Goal: Task Accomplishment & Management: Use online tool/utility

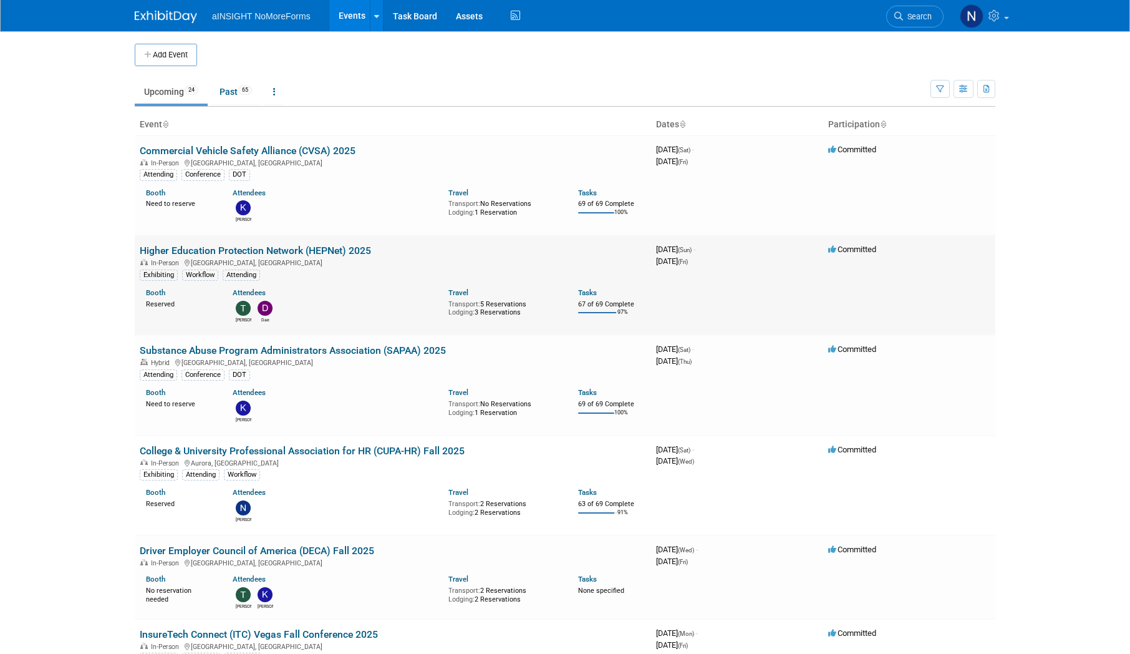
click at [304, 253] on link "Higher Education Protection Network (HEPNet) 2025" at bounding box center [255, 251] width 231 height 12
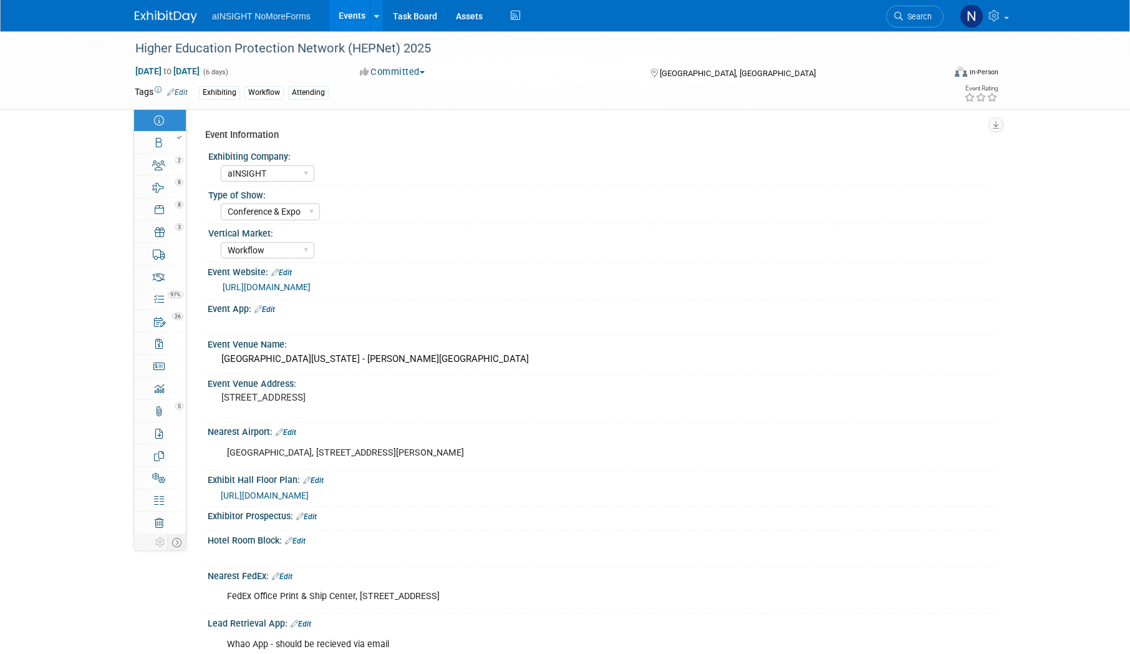
select select "aINSIGHT"
select select "Conference & Expo"
select select "Workflow"
select select "Full Access"
select select "No"
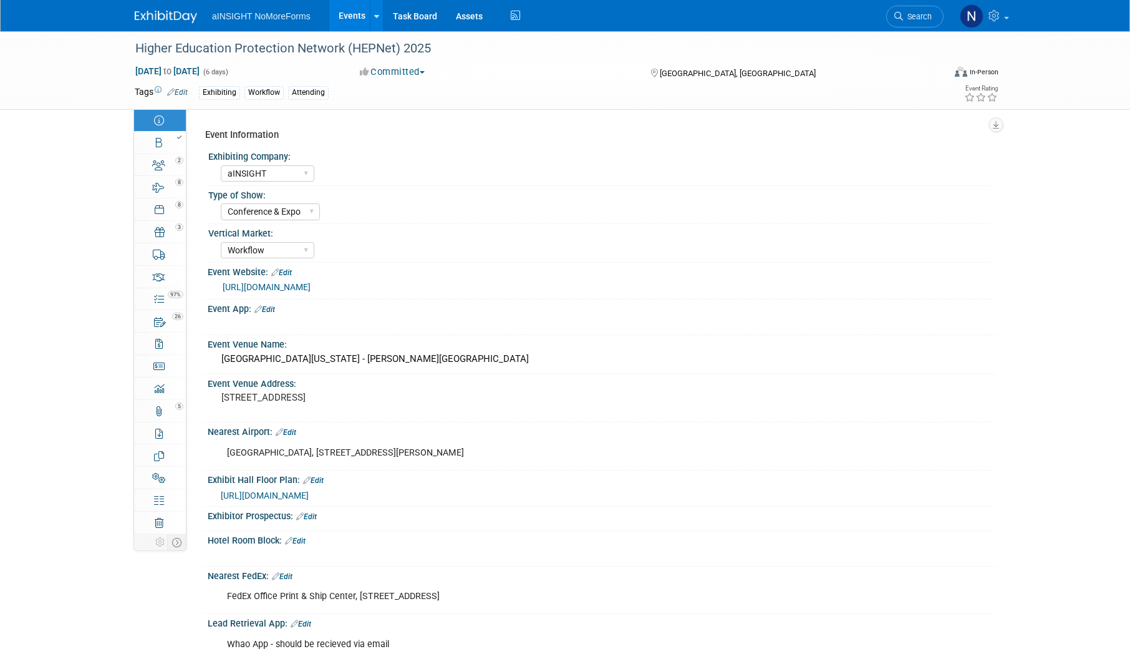
select select "No"
click at [162, 302] on icon at bounding box center [159, 299] width 10 height 10
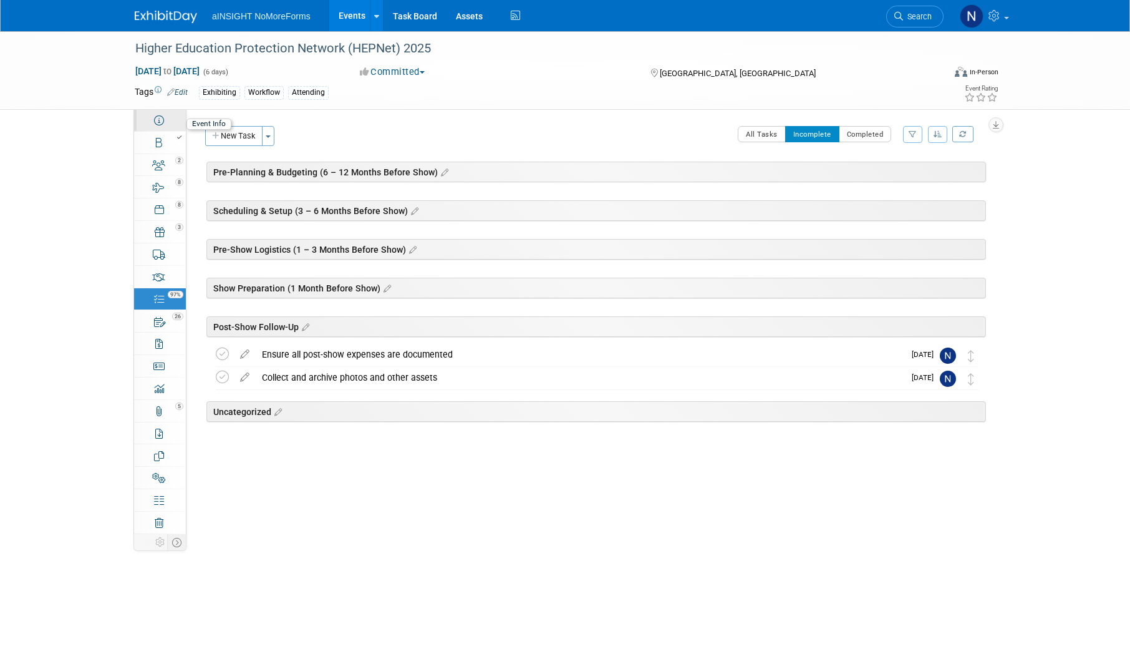
click at [164, 115] on link "Event Information" at bounding box center [160, 120] width 52 height 22
select select "aINSIGHT"
select select "Conference & Expo"
select select "Workflow"
select select "Full Access"
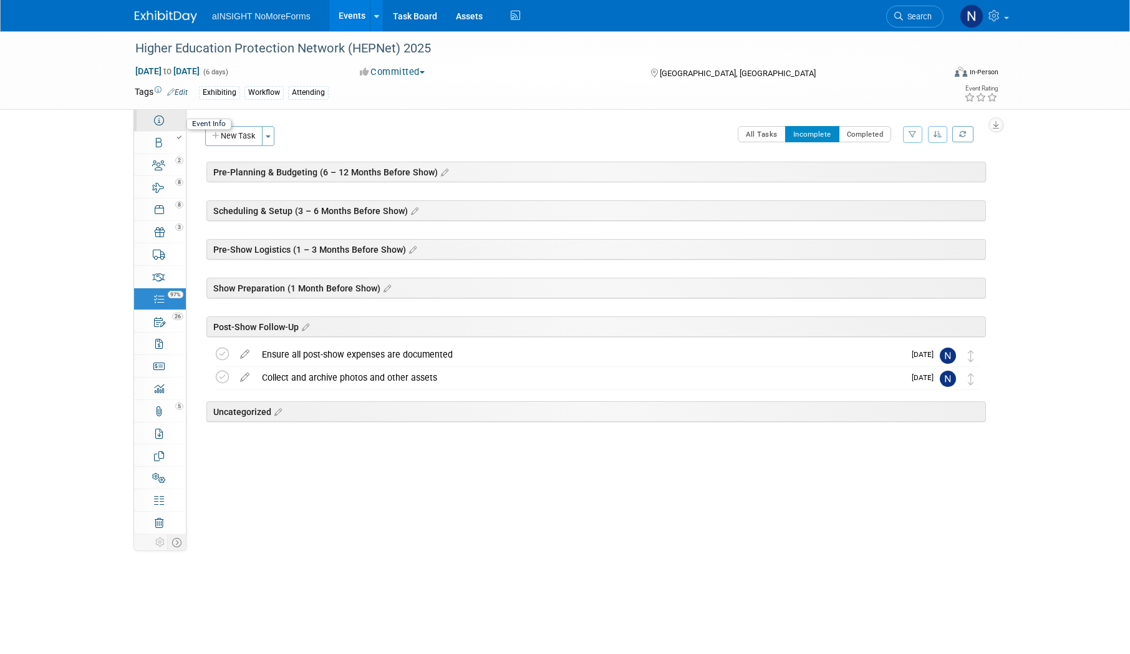
select select "No"
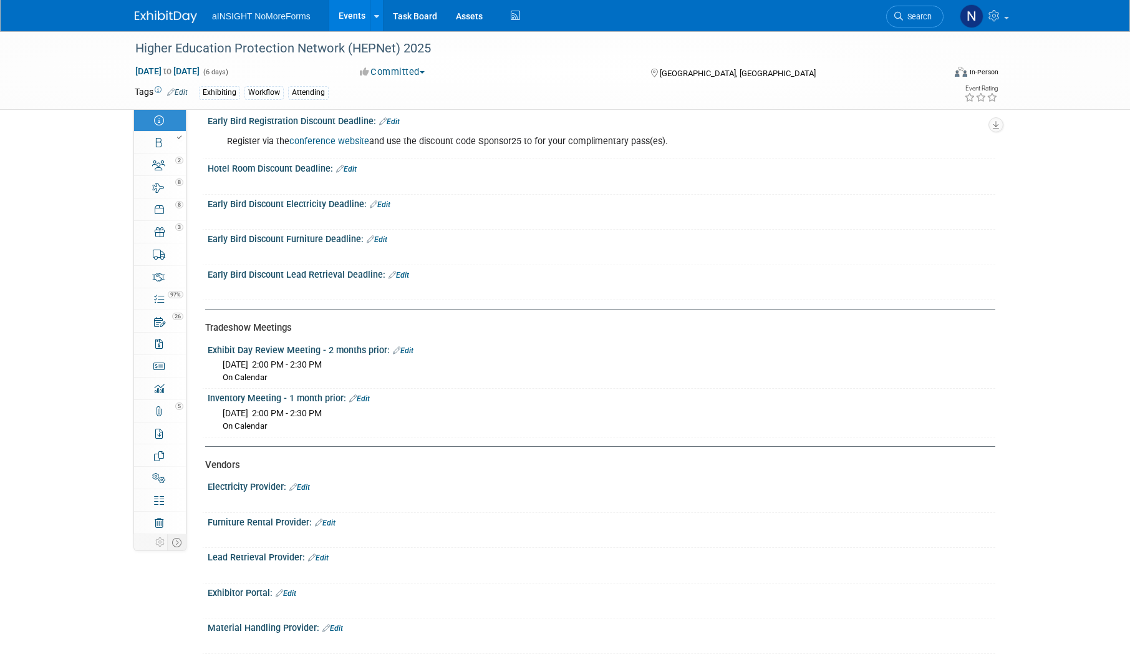
scroll to position [1857, 0]
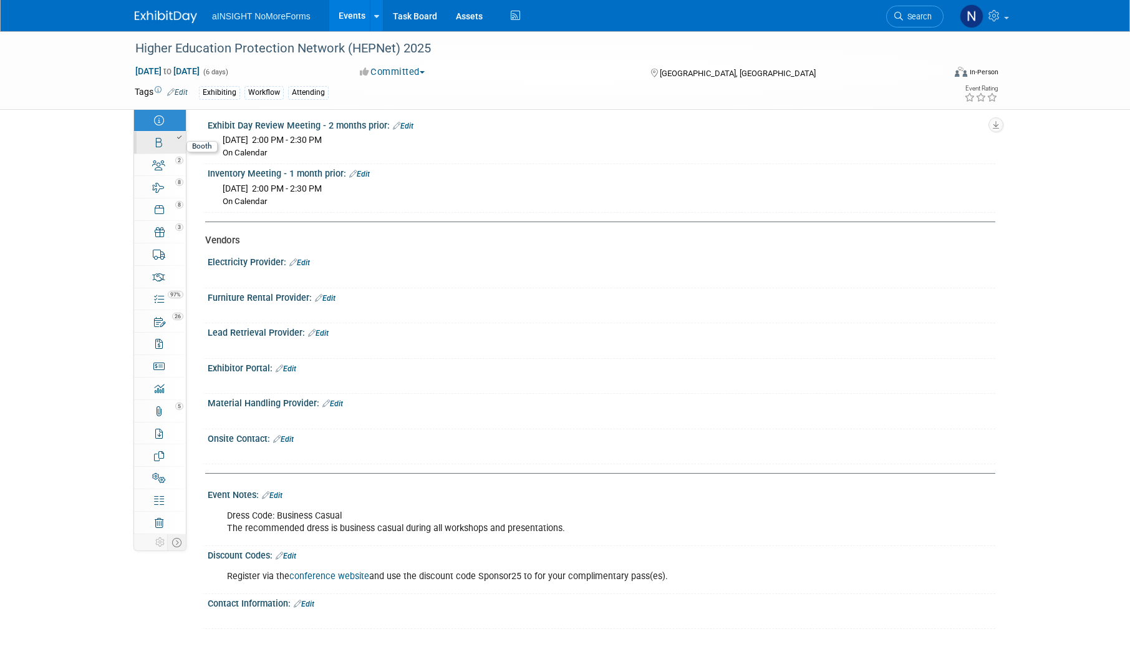
click at [170, 148] on link "Booth" at bounding box center [160, 143] width 52 height 22
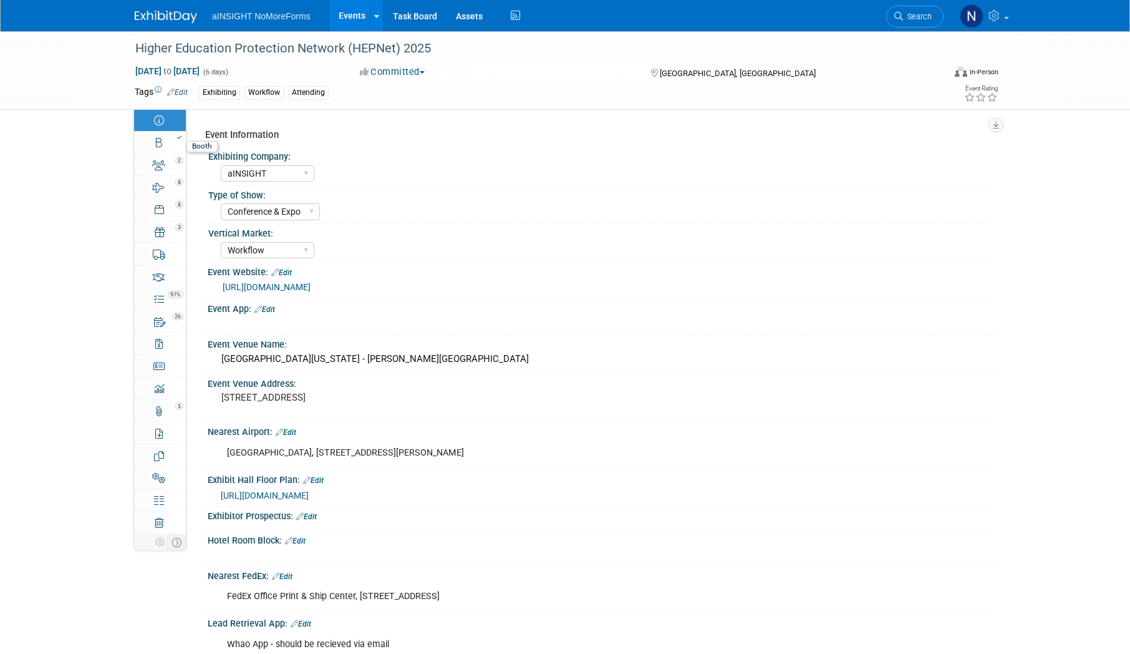
select select "aINSIGHT"
select select "Head of Sales"
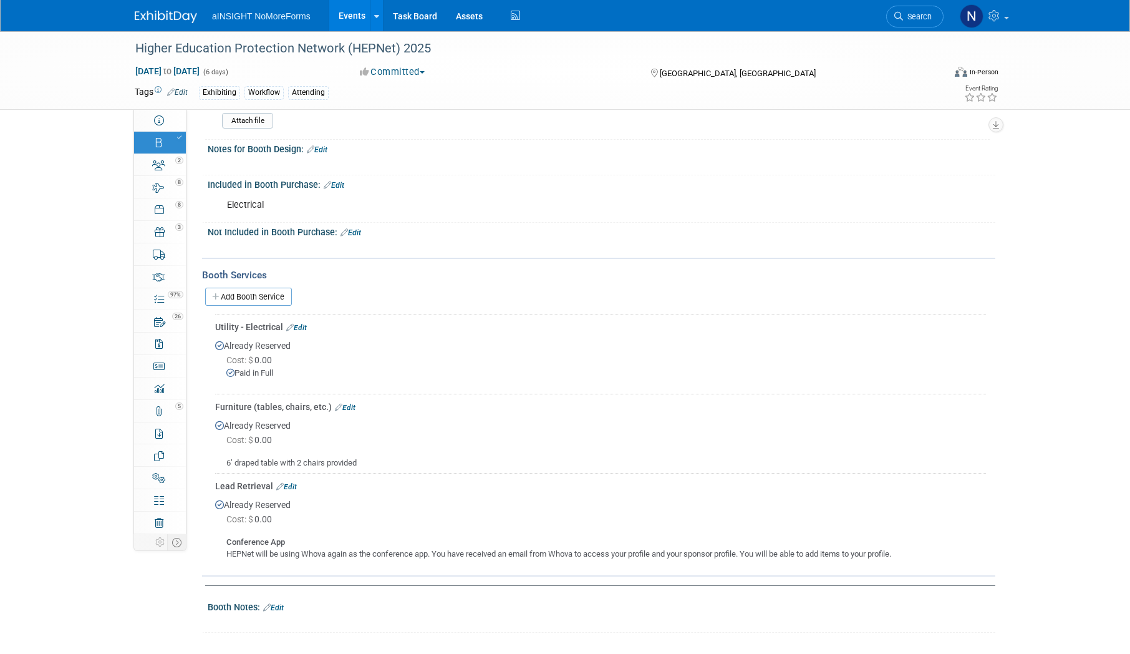
scroll to position [431, 0]
click at [152, 166] on link "2 Staff 2" at bounding box center [160, 165] width 52 height 22
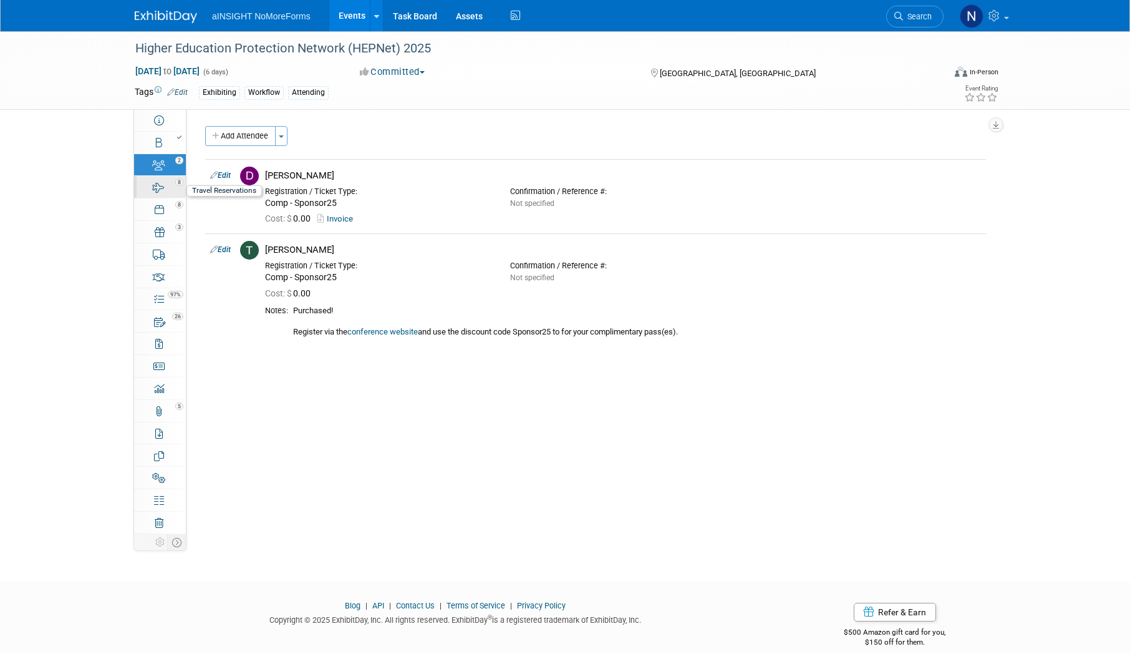
click at [157, 182] on div "8" at bounding box center [164, 181] width 42 height 9
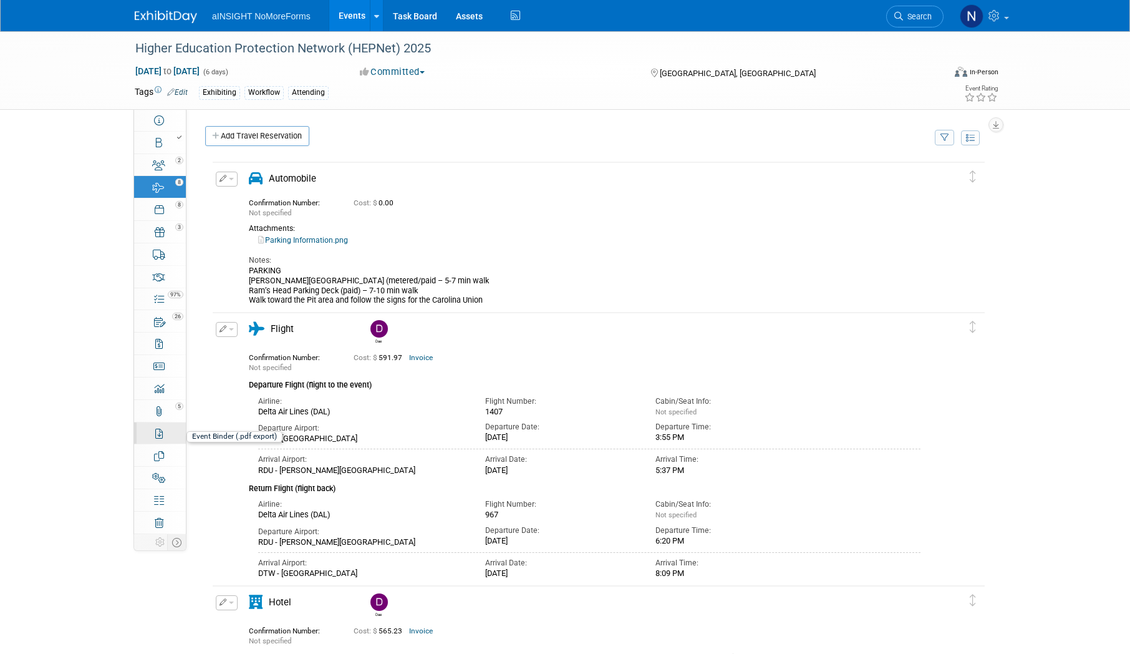
click at [154, 424] on link "Event Binder (.pdf export)" at bounding box center [160, 433] width 52 height 22
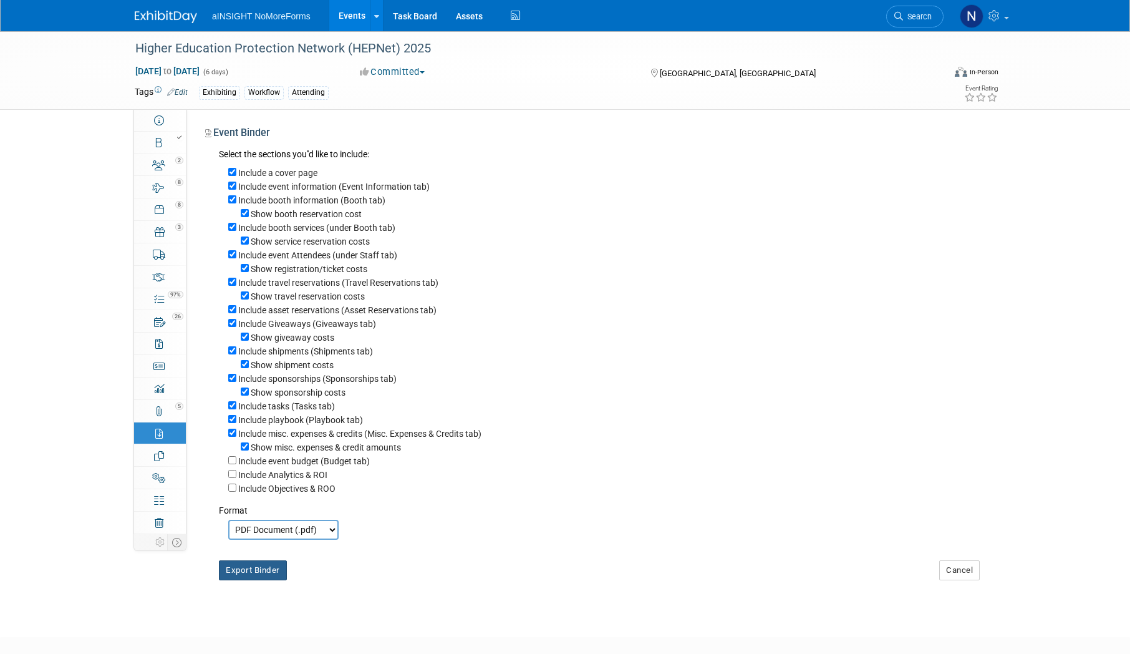
click at [261, 580] on button "Export Binder" at bounding box center [253, 570] width 68 height 20
click at [864, 481] on div "Include Analytics & ROI" at bounding box center [607, 474] width 758 height 14
